Goal: Navigation & Orientation: Find specific page/section

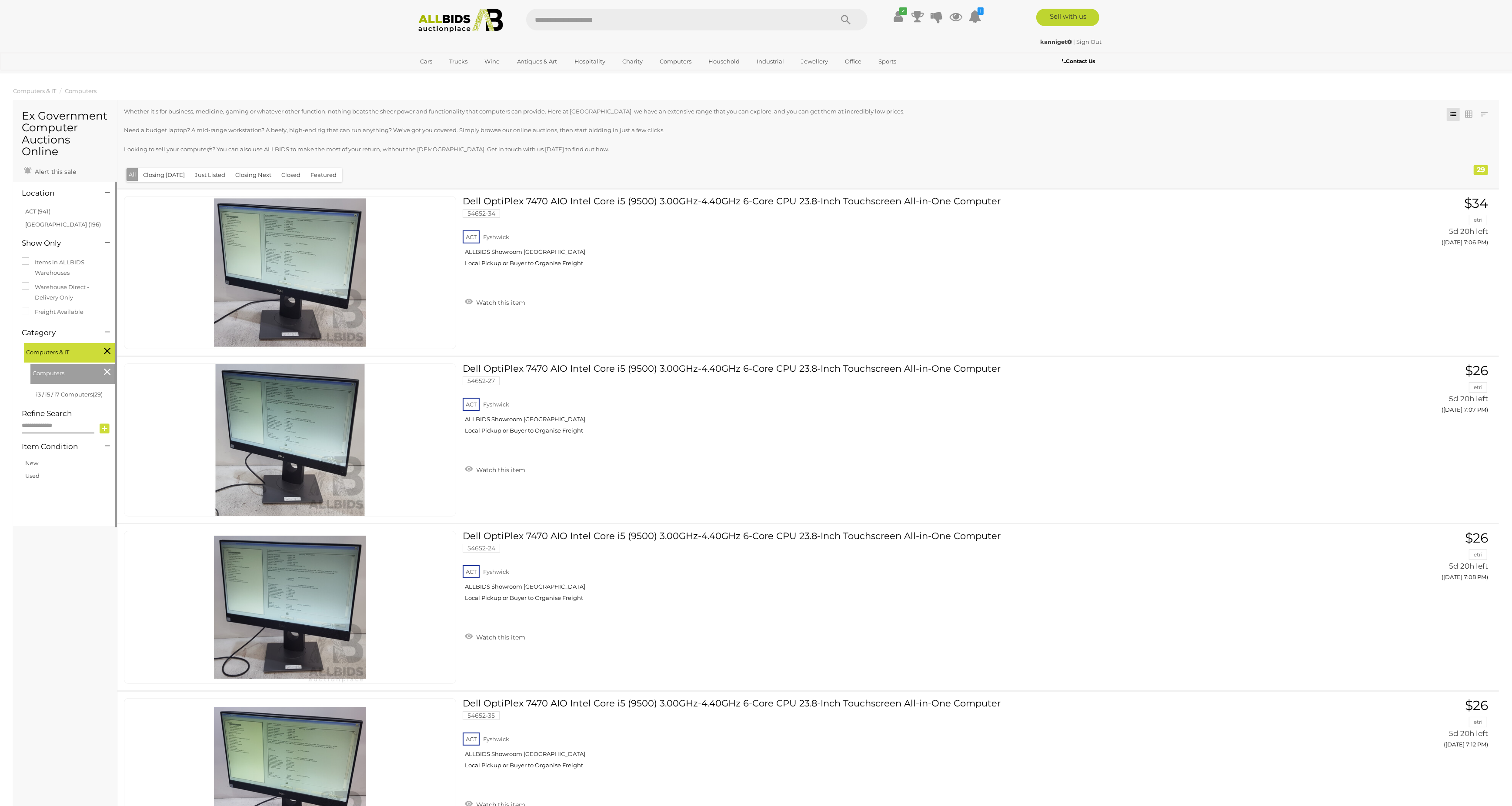
click at [105, 373] on icon at bounding box center [107, 372] width 6 height 12
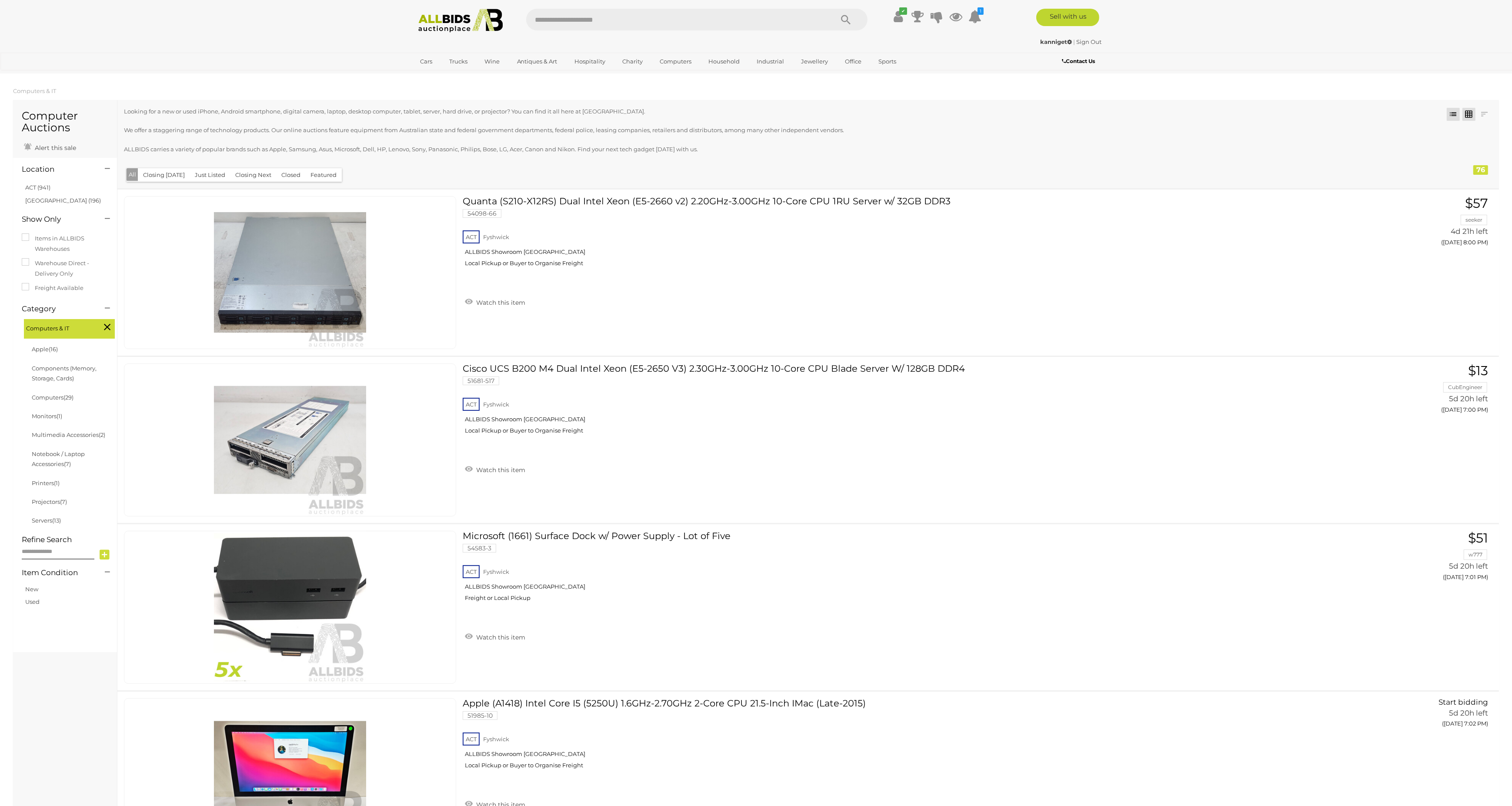
click at [1470, 112] on link at bounding box center [1469, 114] width 13 height 13
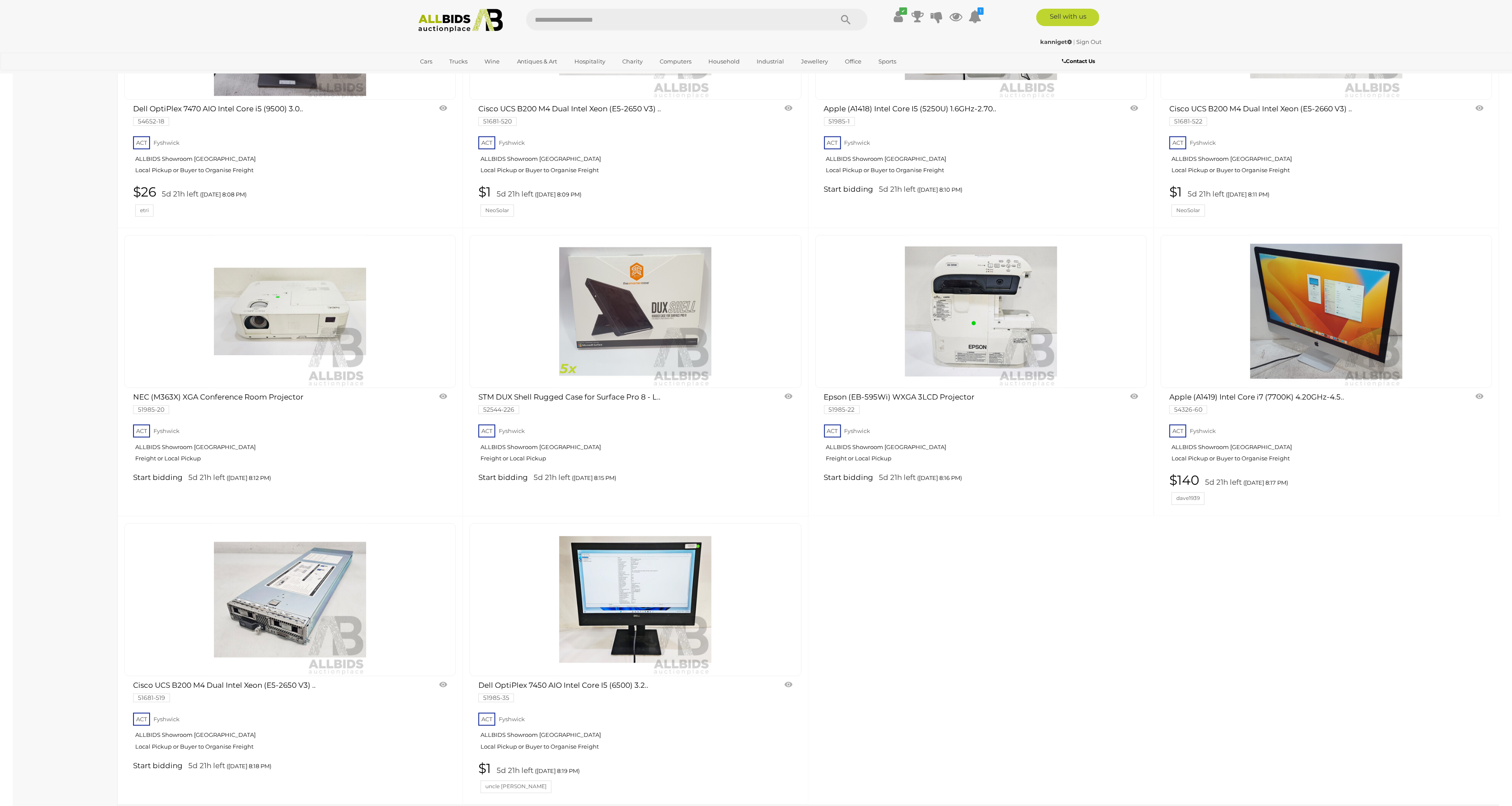
scroll to position [3462, 0]
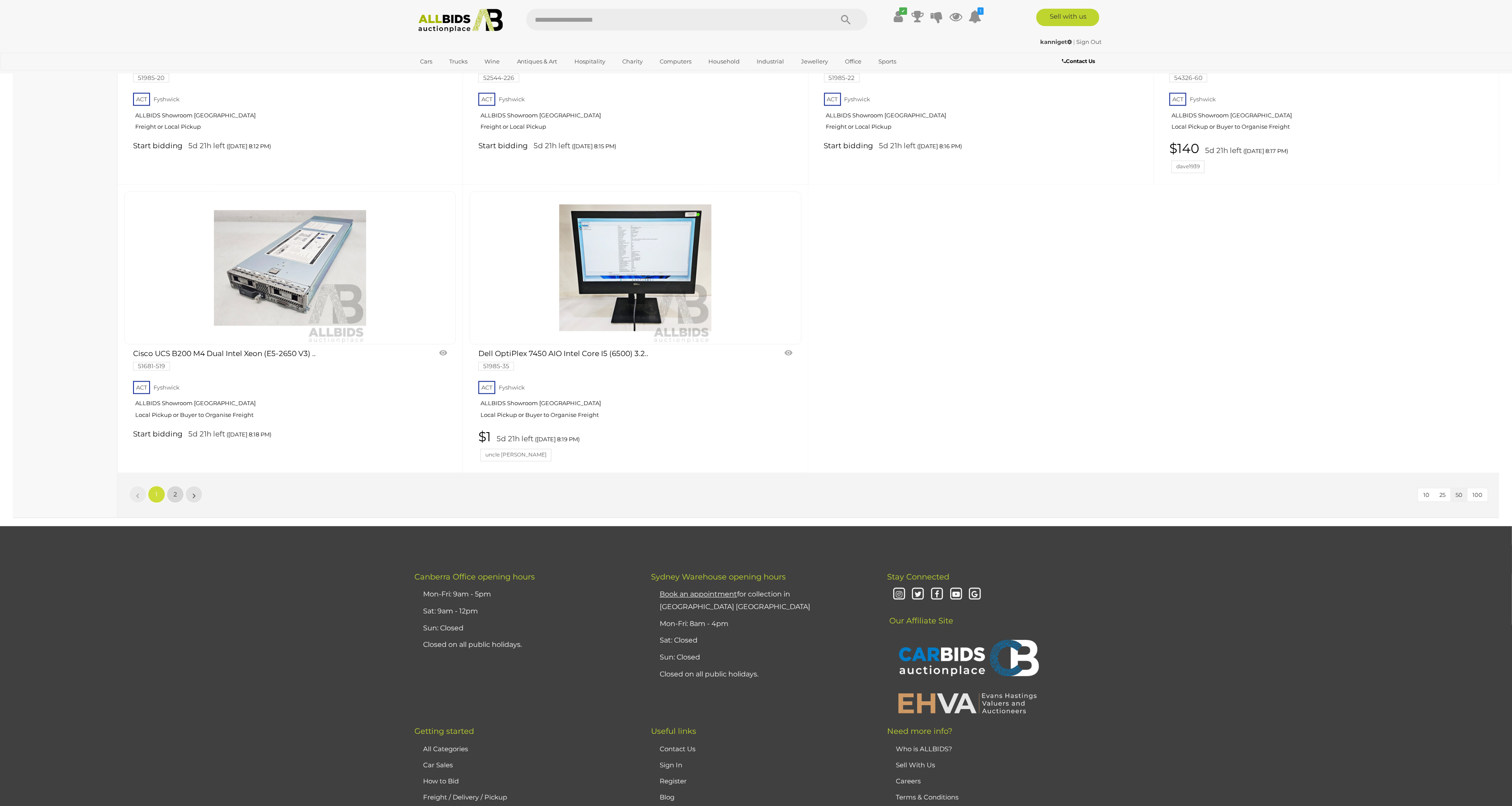
click at [174, 496] on span "2" at bounding box center [175, 494] width 3 height 8
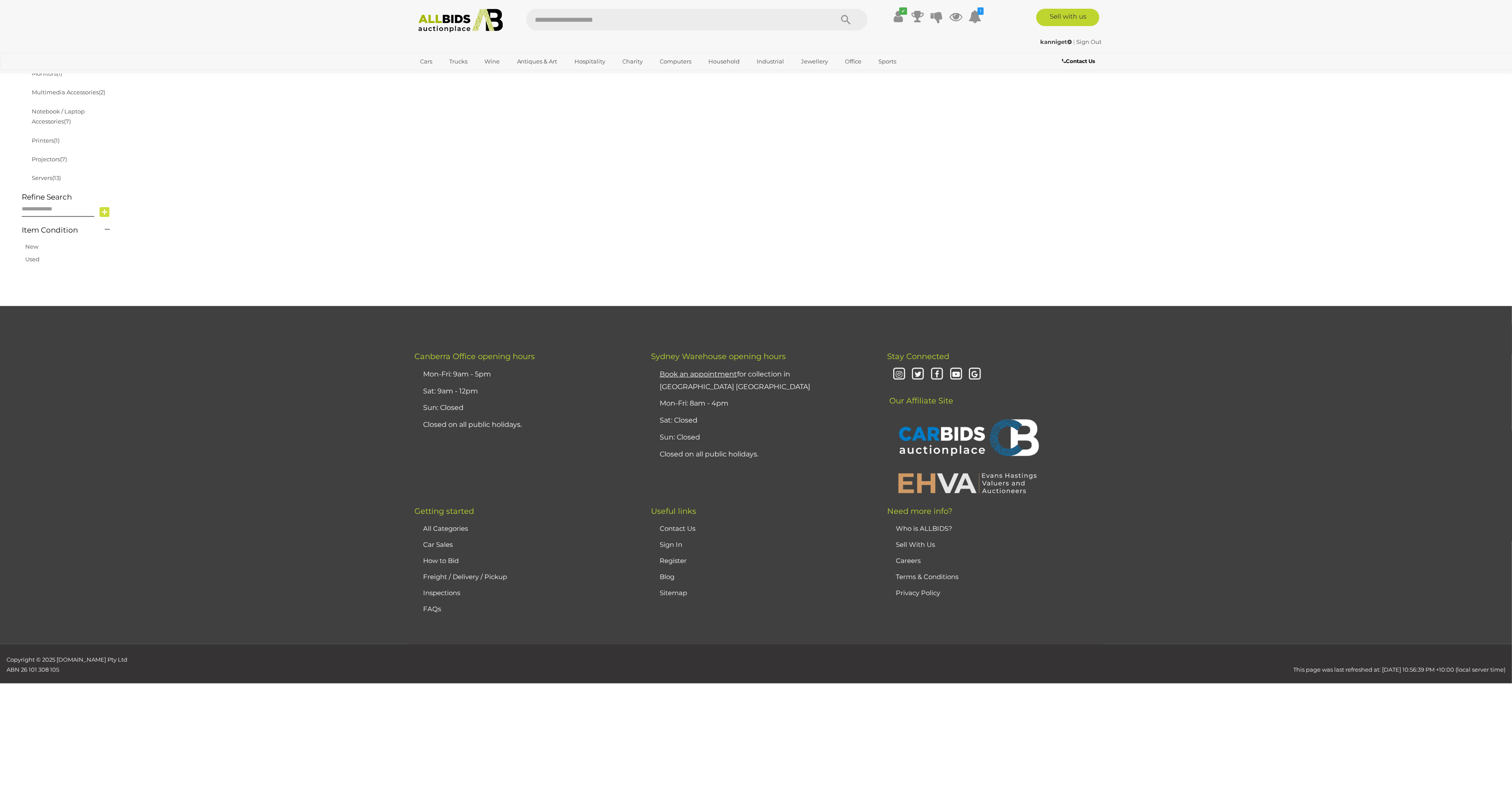
scroll to position [101, 0]
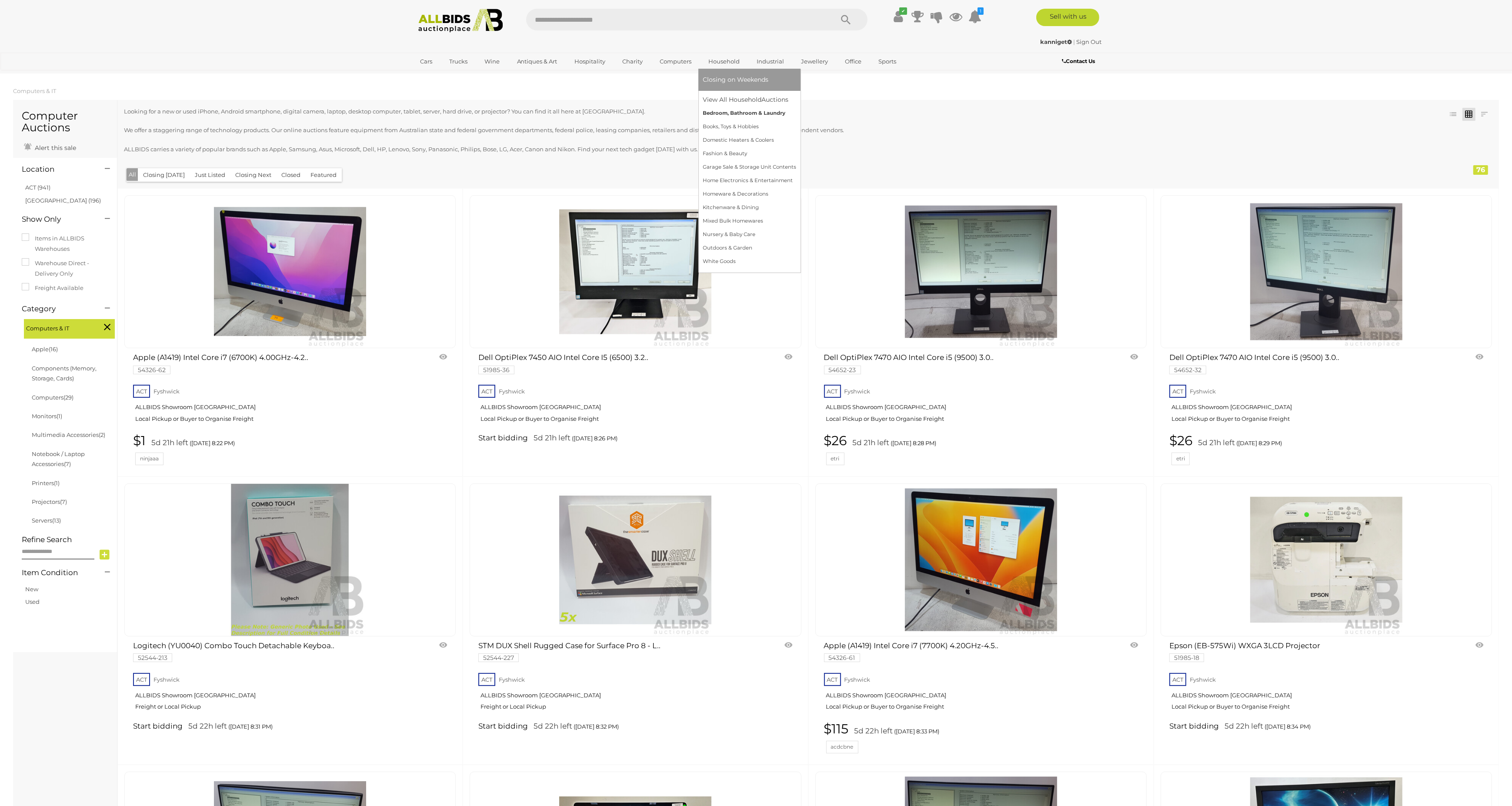
click at [736, 111] on link "Bedroom, Bathroom & Laundry" at bounding box center [749, 113] width 93 height 13
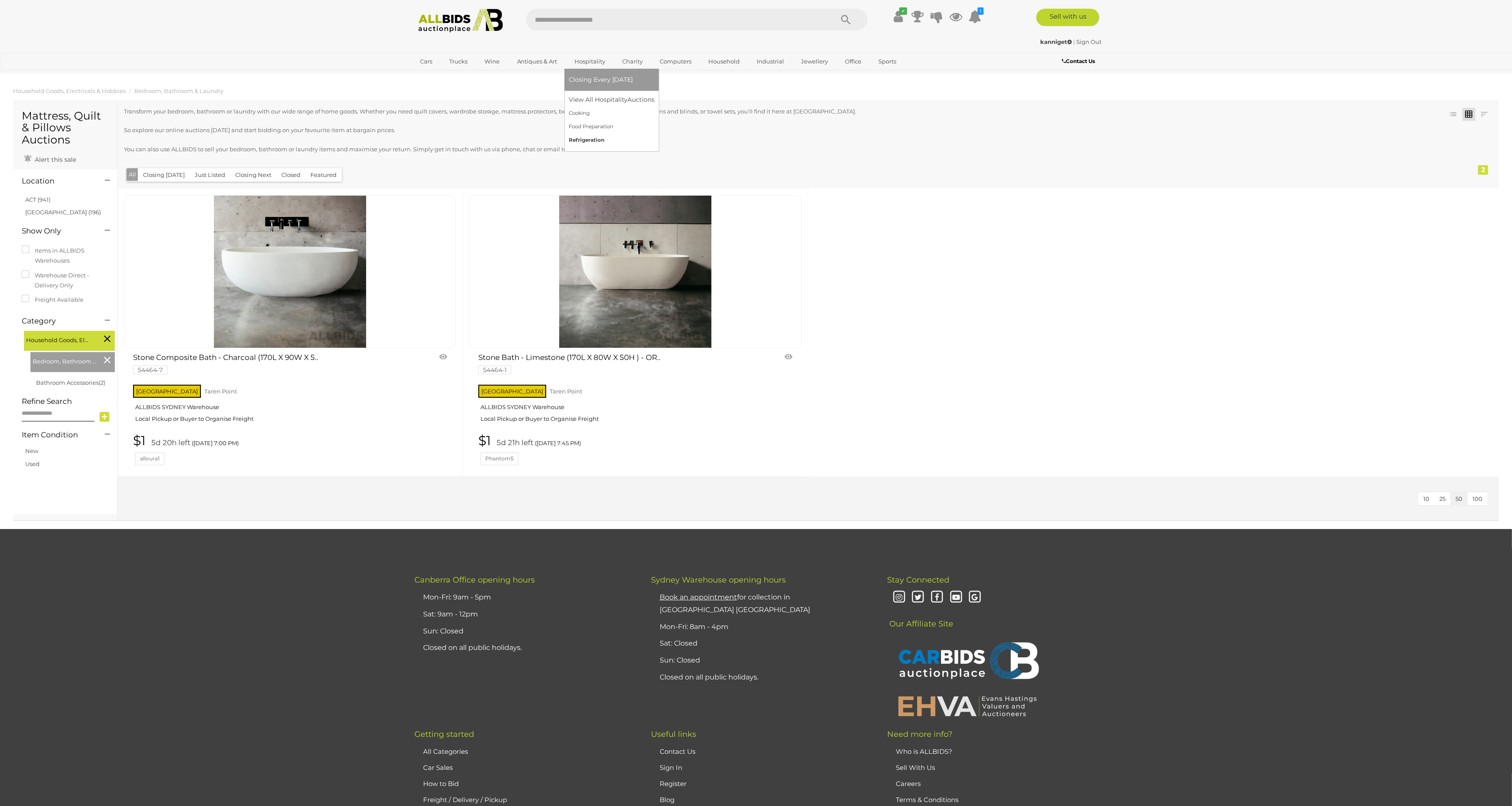
click at [588, 142] on link "Refrigeration" at bounding box center [611, 140] width 86 height 13
